Goal: Navigation & Orientation: Find specific page/section

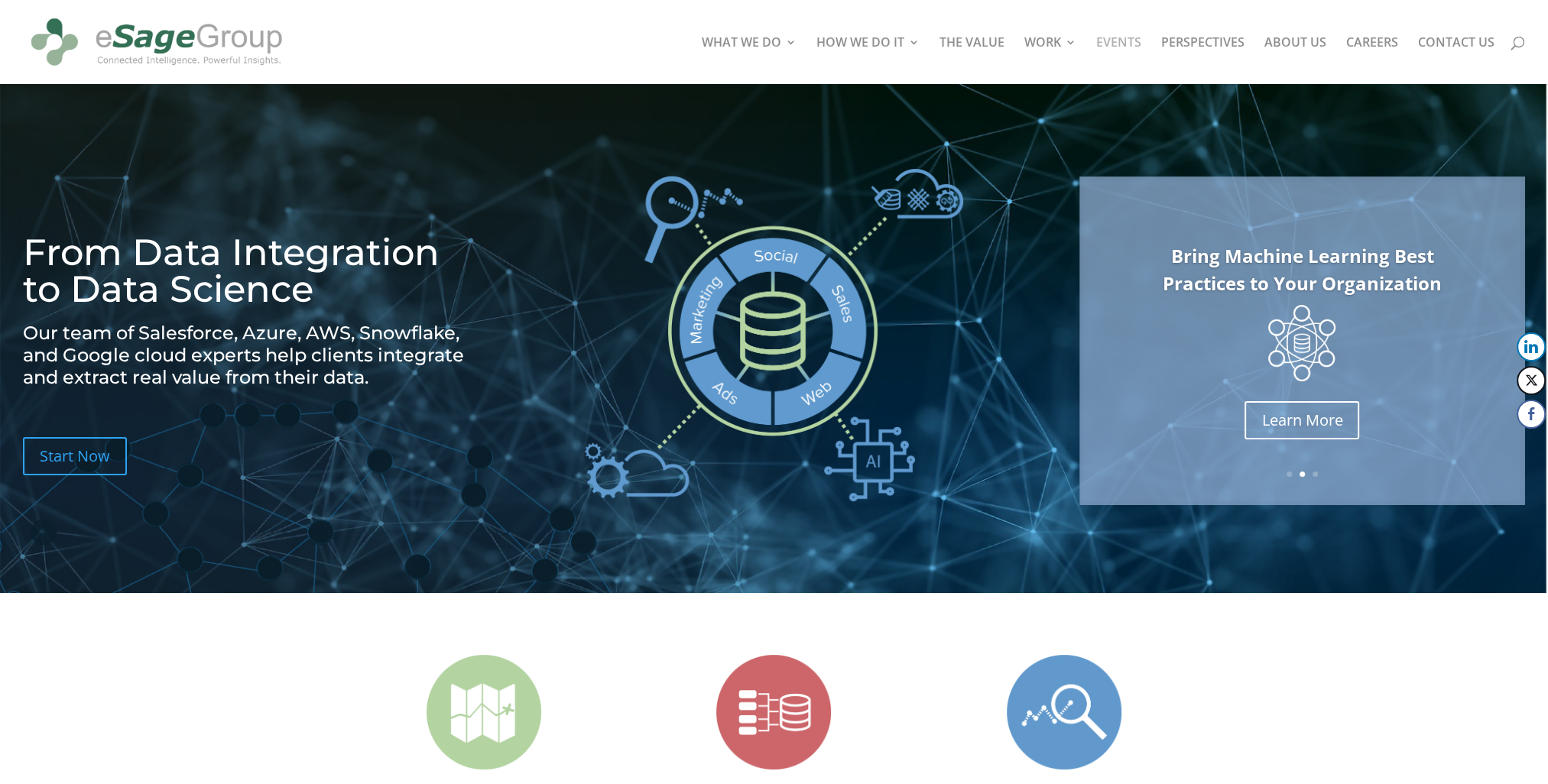
click at [1127, 43] on link "EVENTS" at bounding box center [1118, 60] width 45 height 47
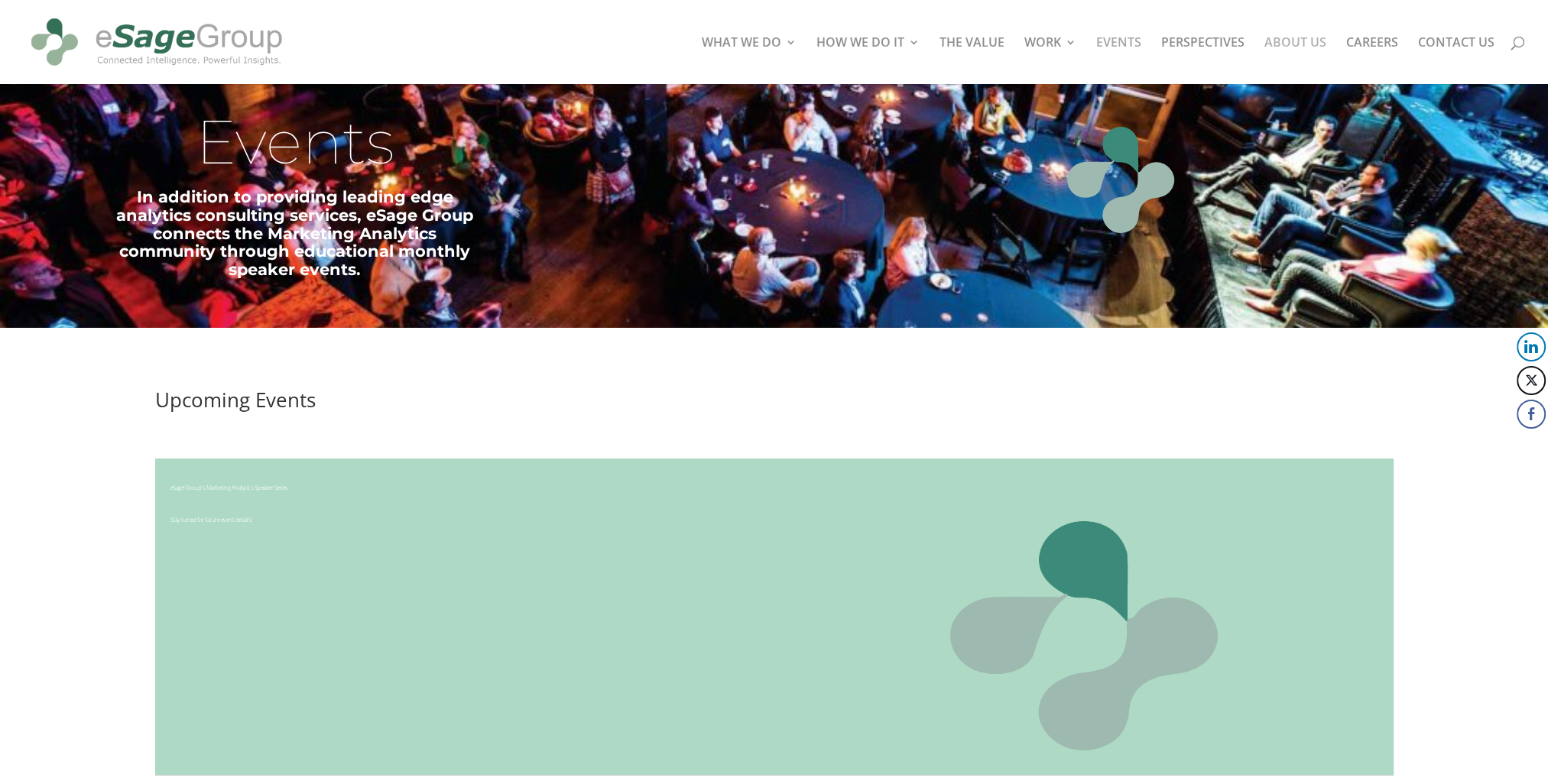
click at [1291, 40] on link "ABOUT US" at bounding box center [1295, 60] width 62 height 47
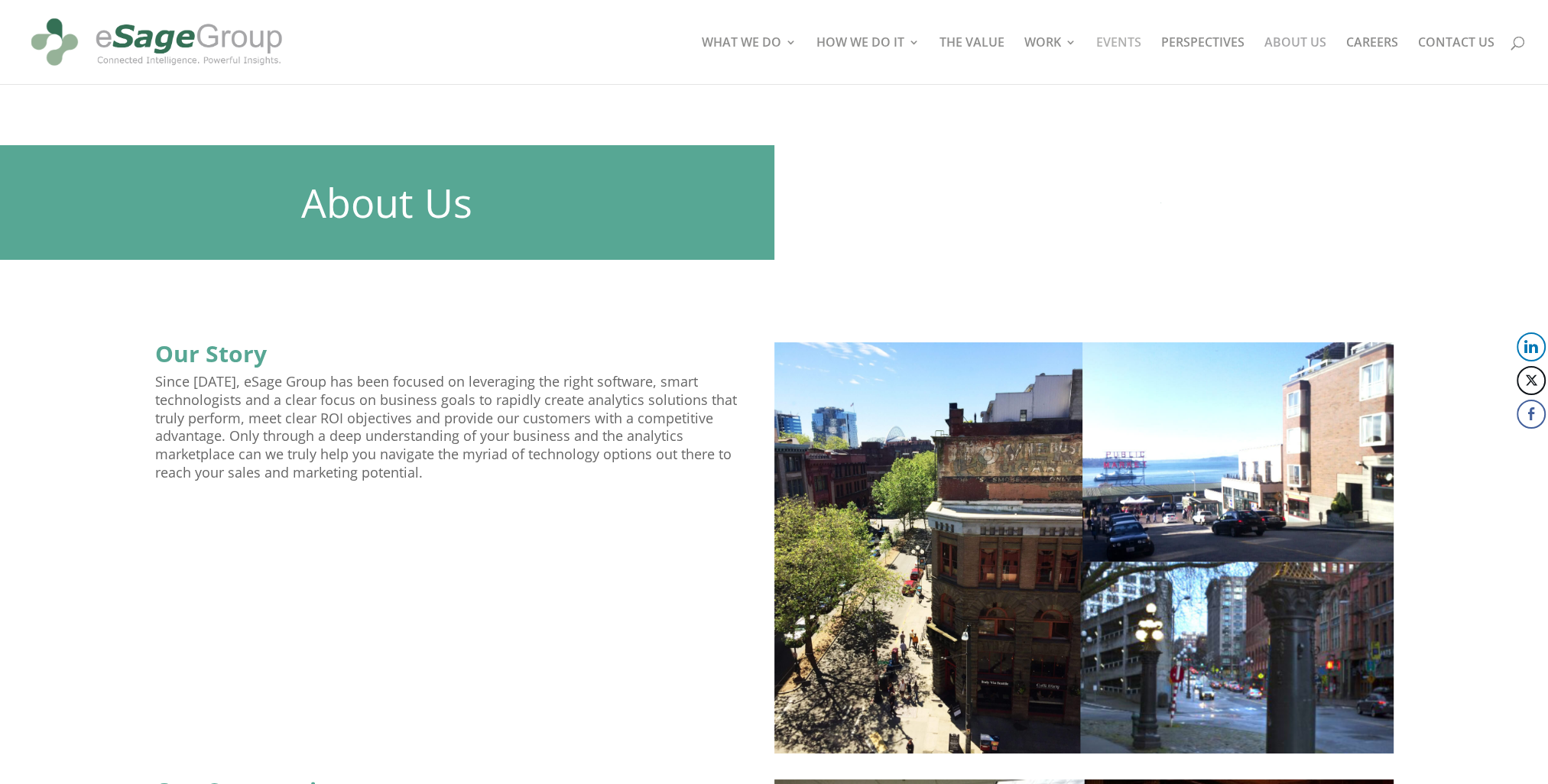
click at [1131, 43] on link "EVENTS" at bounding box center [1118, 60] width 45 height 47
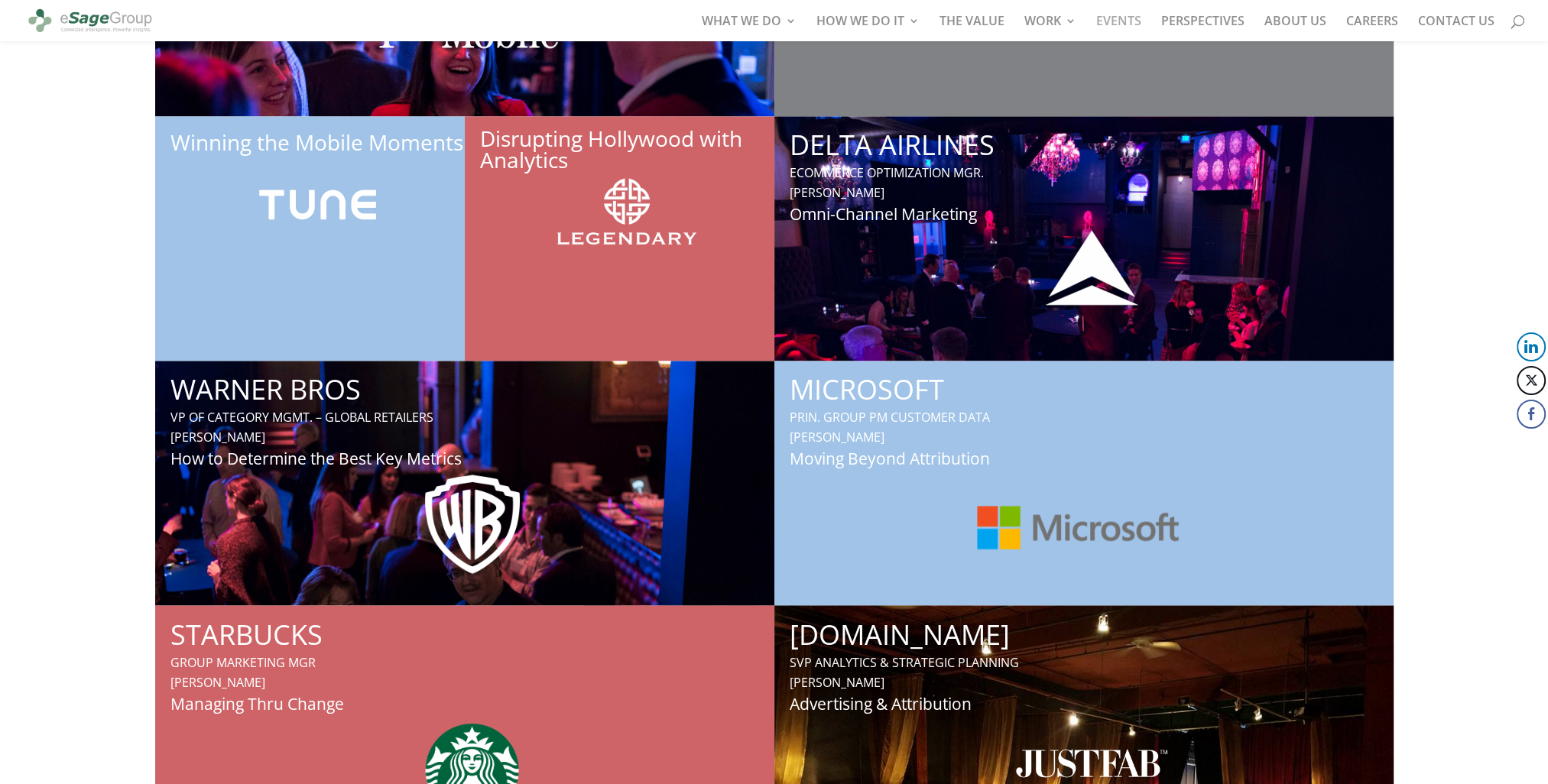
scroll to position [3725, 0]
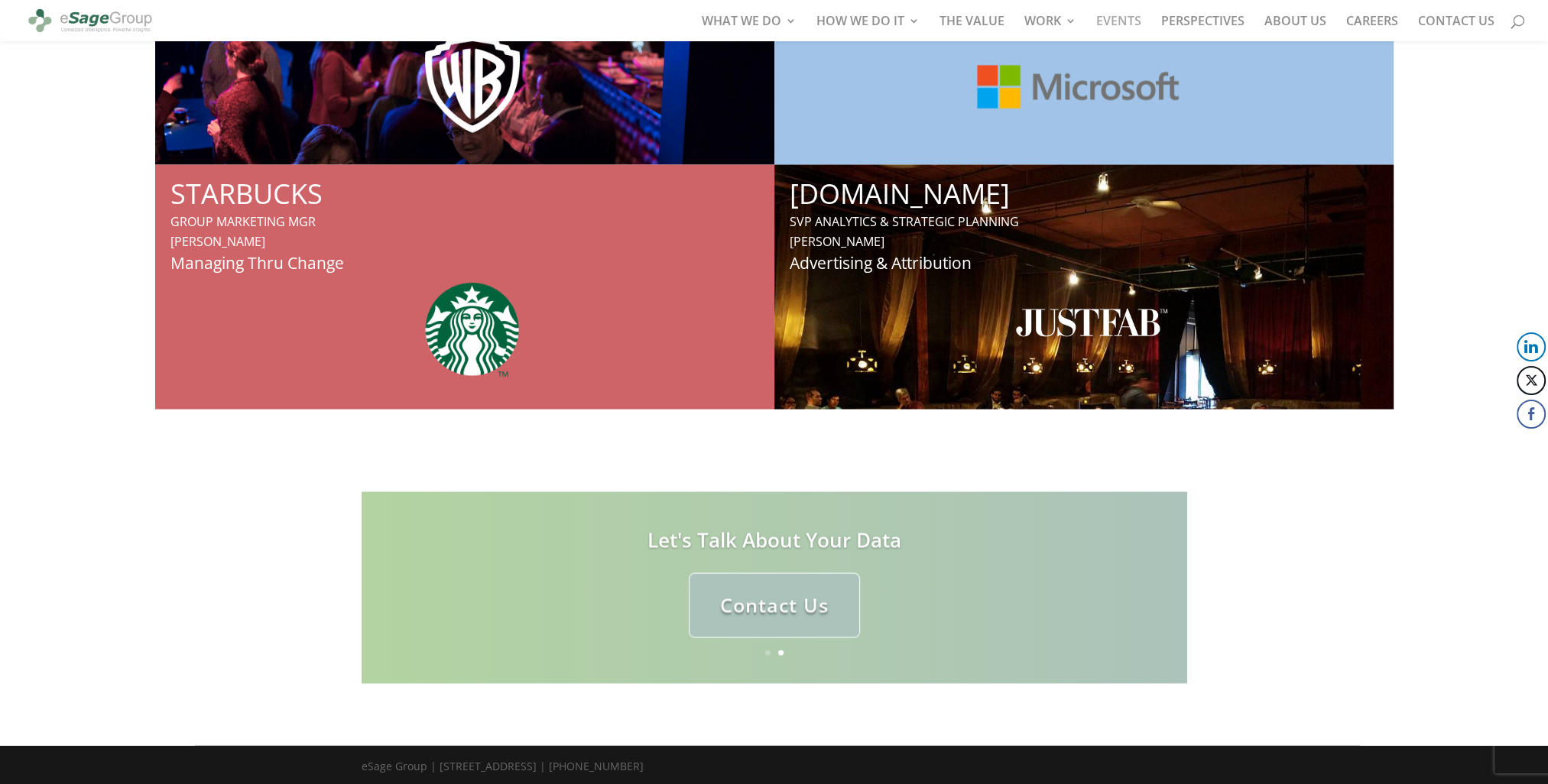
click at [1123, 328] on img at bounding box center [1092, 322] width 152 height 30
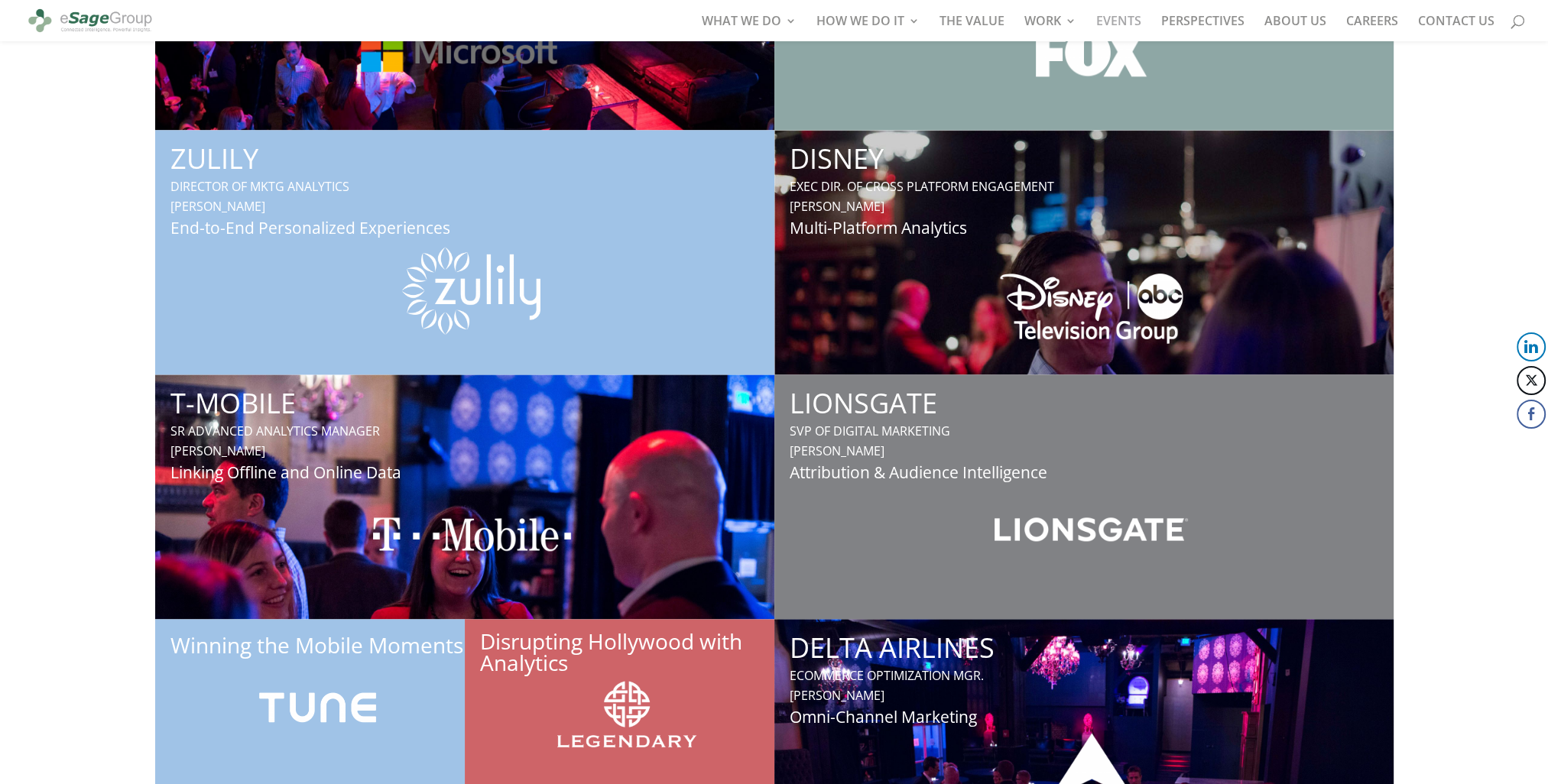
scroll to position [2777, 0]
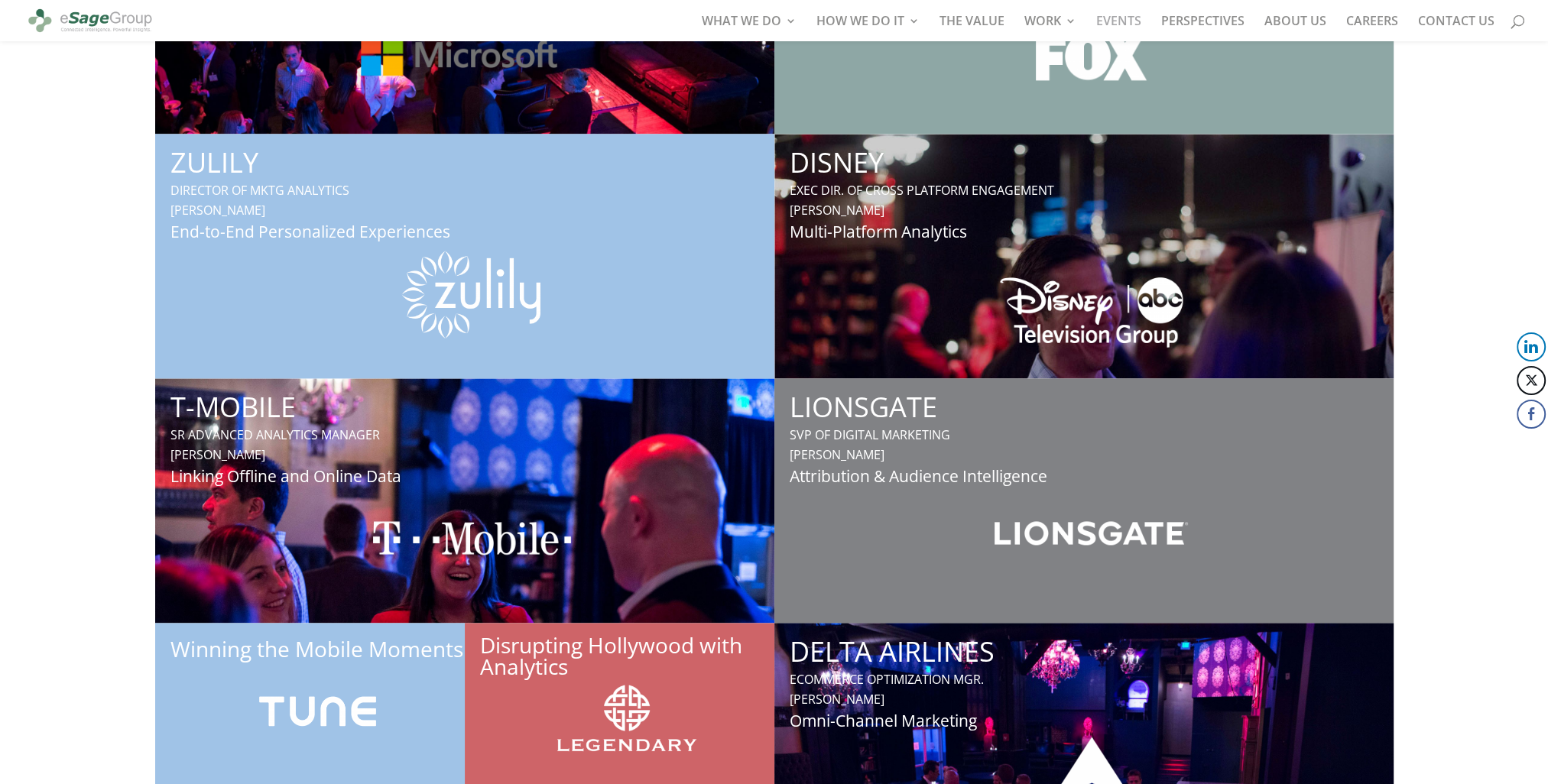
click at [903, 475] on link "Attribution & Audience Intelligence" at bounding box center [918, 476] width 258 height 21
click at [829, 159] on link "DISNEY" at bounding box center [836, 162] width 94 height 38
